Goal: Transaction & Acquisition: Purchase product/service

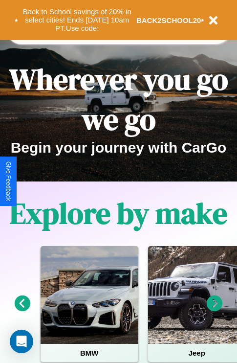
scroll to position [151, 0]
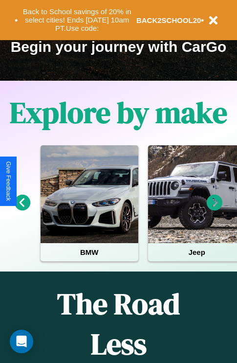
click at [215, 210] on icon at bounding box center [215, 203] width 16 height 16
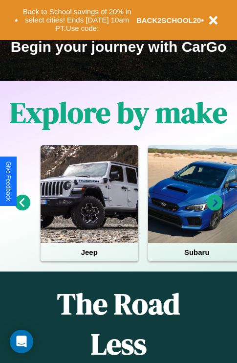
click at [215, 210] on icon at bounding box center [215, 203] width 16 height 16
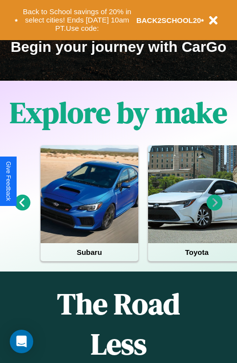
click at [215, 210] on icon at bounding box center [215, 203] width 16 height 16
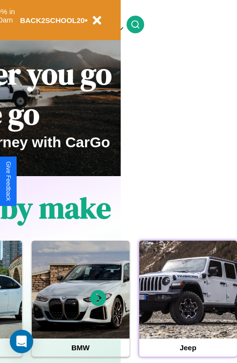
click at [188, 305] on div at bounding box center [189, 290] width 98 height 98
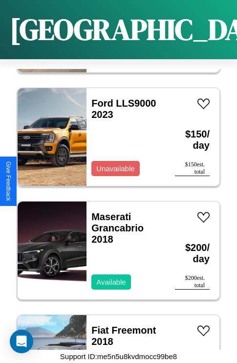
scroll to position [4239, 0]
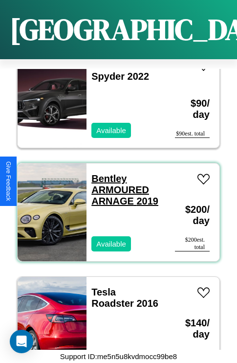
click at [106, 173] on link "Bentley ARMOURED ARNAGE 2019" at bounding box center [125, 189] width 67 height 33
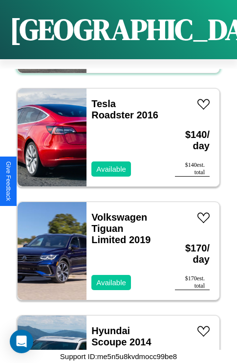
scroll to position [4579, 0]
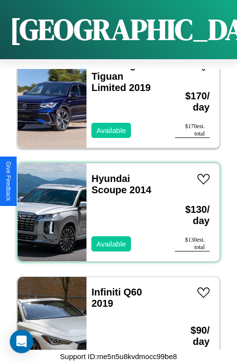
click at [115, 207] on div "Hyundai Scoupe 2014 Available" at bounding box center [126, 212] width 79 height 98
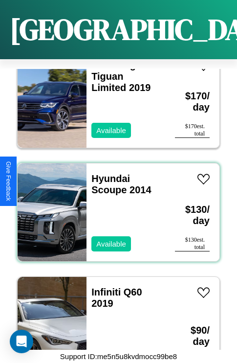
click at [115, 207] on div "Hyundai Scoupe 2014 Available" at bounding box center [126, 212] width 79 height 98
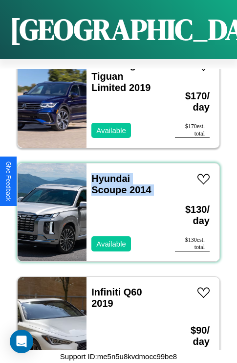
click at [115, 207] on div "Hyundai Scoupe 2014 Available" at bounding box center [126, 212] width 79 height 98
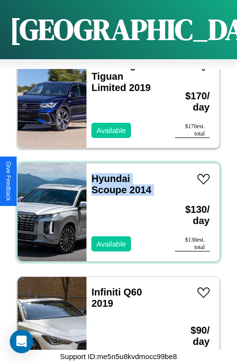
click at [115, 207] on div "Hyundai Scoupe 2014 Available" at bounding box center [126, 212] width 79 height 98
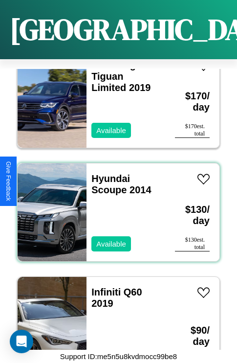
click at [115, 207] on div "Hyundai Scoupe 2014 Available" at bounding box center [126, 212] width 79 height 98
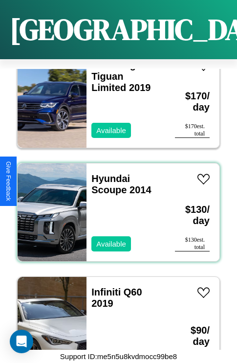
click at [115, 207] on div "Hyundai Scoupe 2014 Available" at bounding box center [126, 212] width 79 height 98
click at [108, 173] on link "Hyundai Scoupe 2014" at bounding box center [122, 184] width 60 height 22
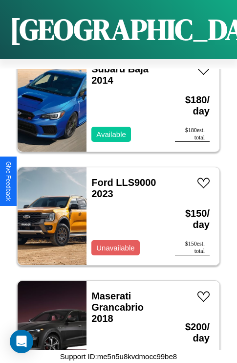
scroll to position [3444, 0]
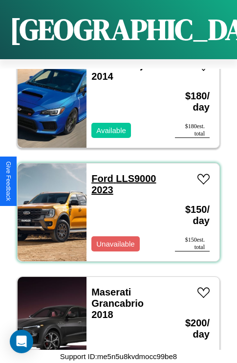
click at [99, 173] on link "Ford LLS9000 2023" at bounding box center [124, 184] width 65 height 22
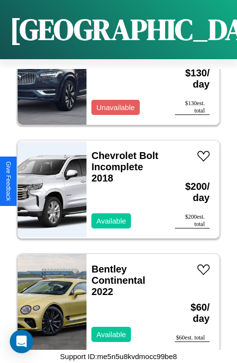
scroll to position [7078, 0]
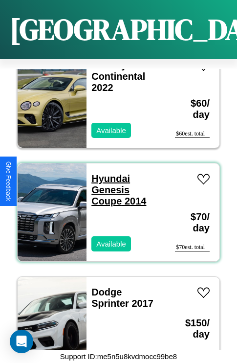
click at [108, 173] on link "Hyundai Genesis Coupe 2014" at bounding box center [119, 189] width 55 height 33
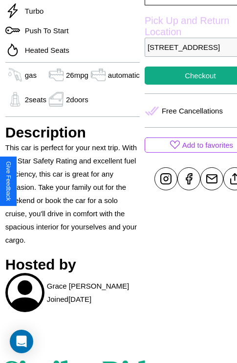
scroll to position [288, 31]
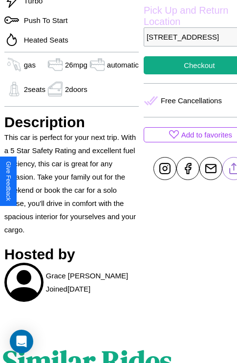
click at [234, 170] on line at bounding box center [234, 166] width 0 height 7
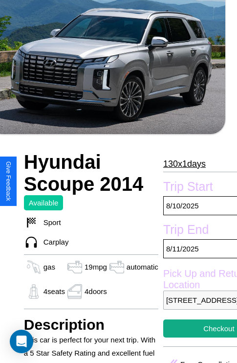
scroll to position [226, 41]
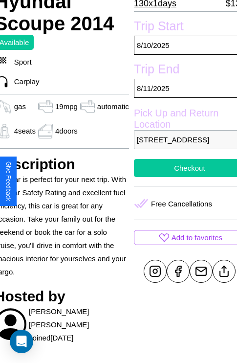
click at [182, 177] on button "Checkout" at bounding box center [190, 168] width 112 height 18
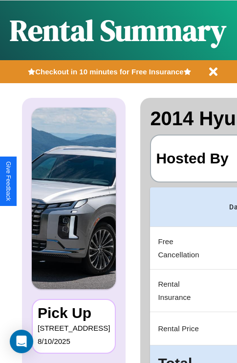
scroll to position [0, 185]
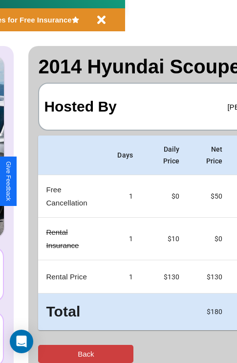
click at [47, 354] on button "Back" at bounding box center [85, 354] width 95 height 18
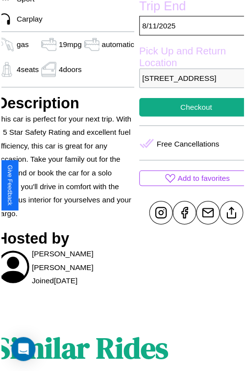
scroll to position [295, 41]
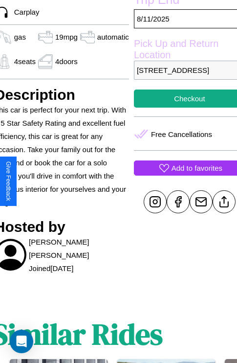
click at [182, 175] on p "Add to favorites" at bounding box center [197, 168] width 51 height 13
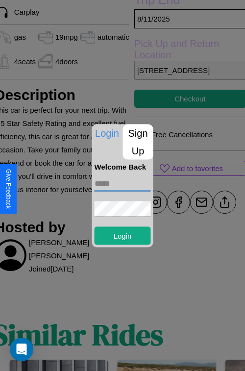
click at [122, 183] on input "text" at bounding box center [122, 183] width 56 height 16
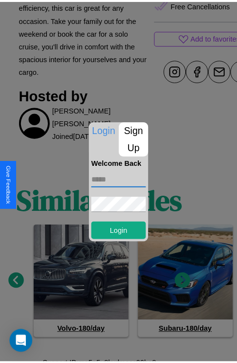
scroll to position [432, 15]
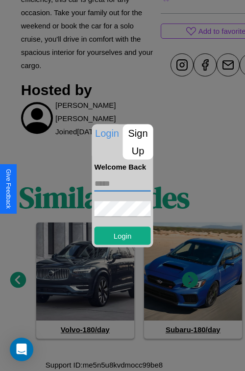
click at [190, 280] on div at bounding box center [122, 185] width 245 height 371
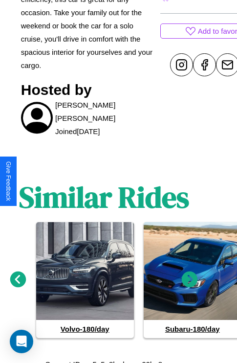
click at [190, 280] on icon at bounding box center [190, 279] width 16 height 16
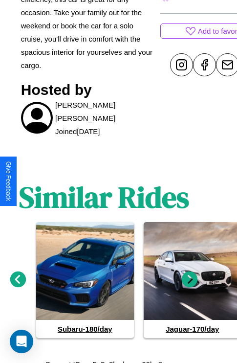
click at [18, 280] on icon at bounding box center [18, 279] width 16 height 16
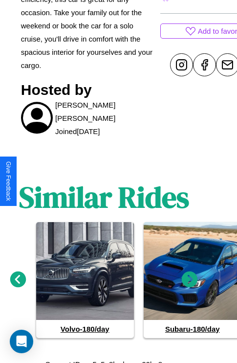
click at [190, 280] on icon at bounding box center [190, 279] width 16 height 16
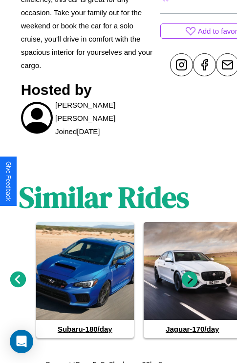
click at [18, 280] on icon at bounding box center [18, 279] width 16 height 16
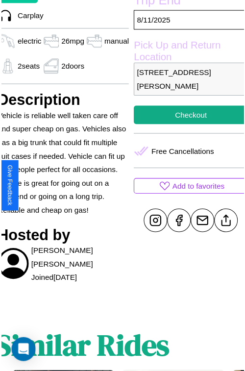
scroll to position [295, 39]
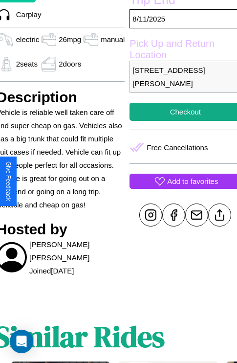
click at [182, 181] on p "Add to favorites" at bounding box center [192, 181] width 51 height 13
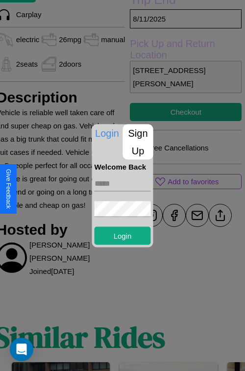
click at [138, 141] on p "Sign Up" at bounding box center [138, 141] width 30 height 35
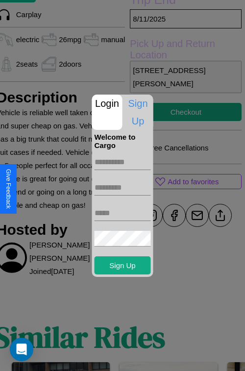
click at [122, 162] on input "text" at bounding box center [122, 162] width 56 height 16
type input "******"
click at [122, 187] on input "text" at bounding box center [122, 188] width 56 height 16
type input "*****"
click at [122, 212] on input "text" at bounding box center [122, 213] width 56 height 16
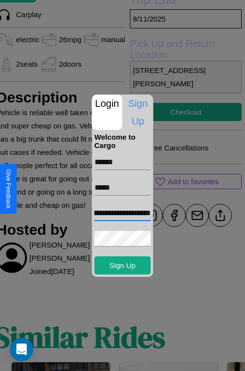
scroll to position [0, 31]
type input "**********"
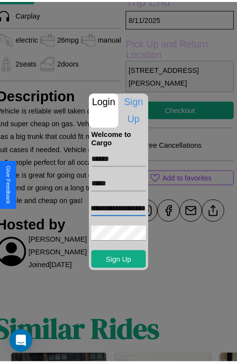
scroll to position [0, 0]
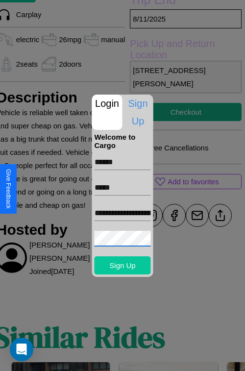
click at [122, 265] on button "Sign Up" at bounding box center [122, 265] width 56 height 18
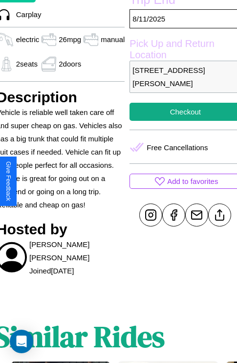
scroll to position [295, 39]
